Goal: Task Accomplishment & Management: Manage account settings

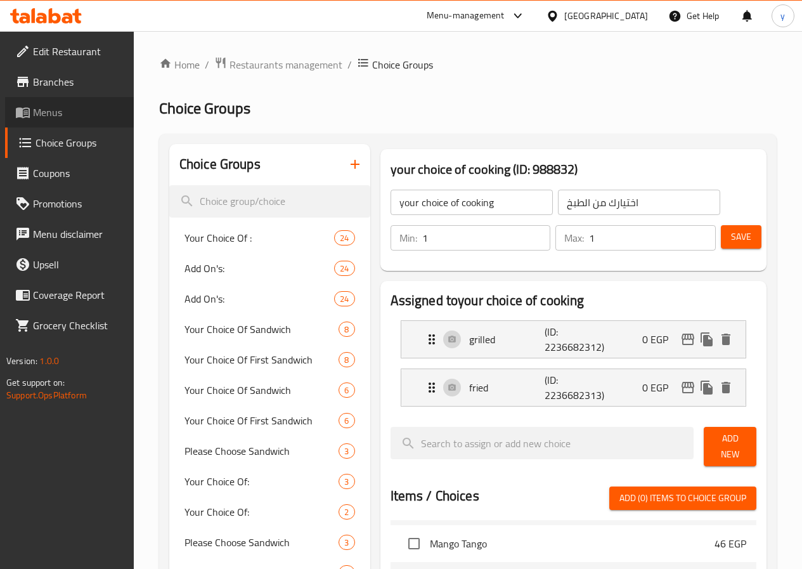
click at [68, 115] on span "Menus" at bounding box center [78, 112] width 91 height 15
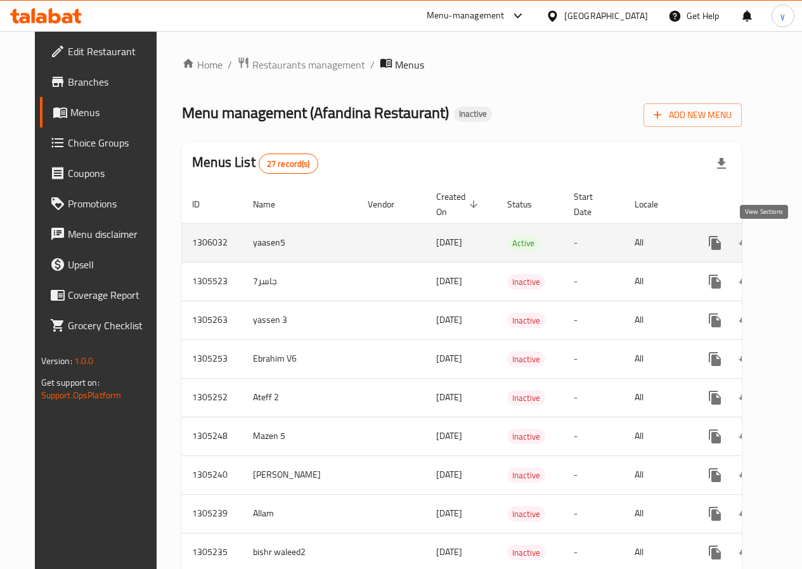
click at [791, 234] on link "enhanced table" at bounding box center [806, 243] width 30 height 30
